Goal: Information Seeking & Learning: Stay updated

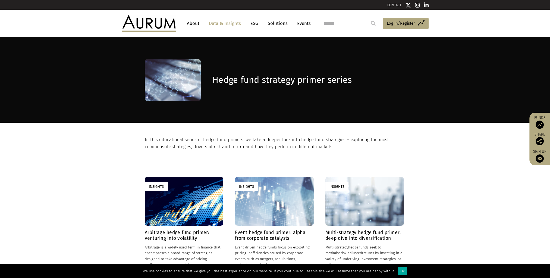
click at [220, 21] on link "Data & Insights" at bounding box center [224, 23] width 37 height 10
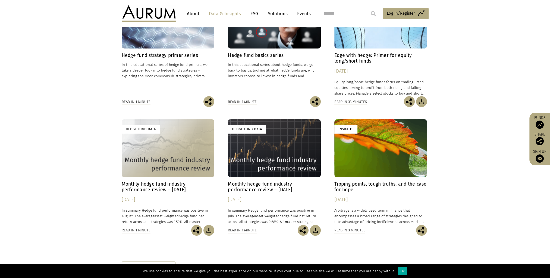
scroll to position [217, 0]
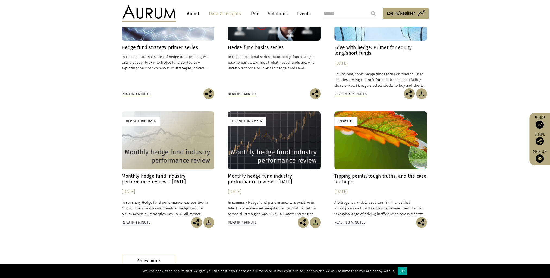
click at [167, 183] on h4 "Monthly hedge fund industry performance review – [DATE]" at bounding box center [168, 179] width 93 height 11
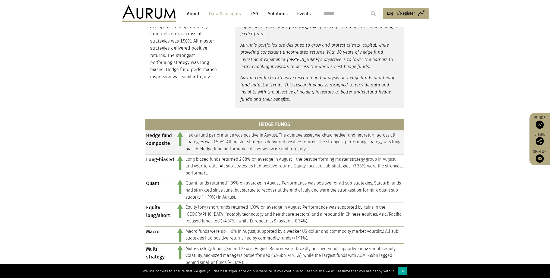
scroll to position [185, 0]
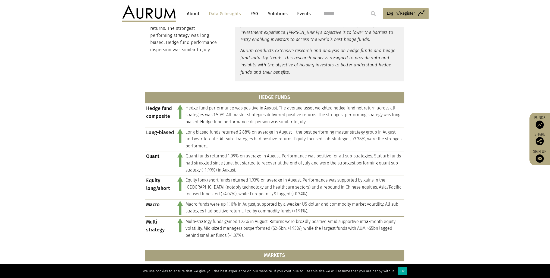
click at [463, 211] on section "HEDGE FUNDS Hedge fund composite Hedge fund performance was positive in August.…" at bounding box center [275, 269] width 550 height 362
